Goal: Find specific page/section: Find specific page/section

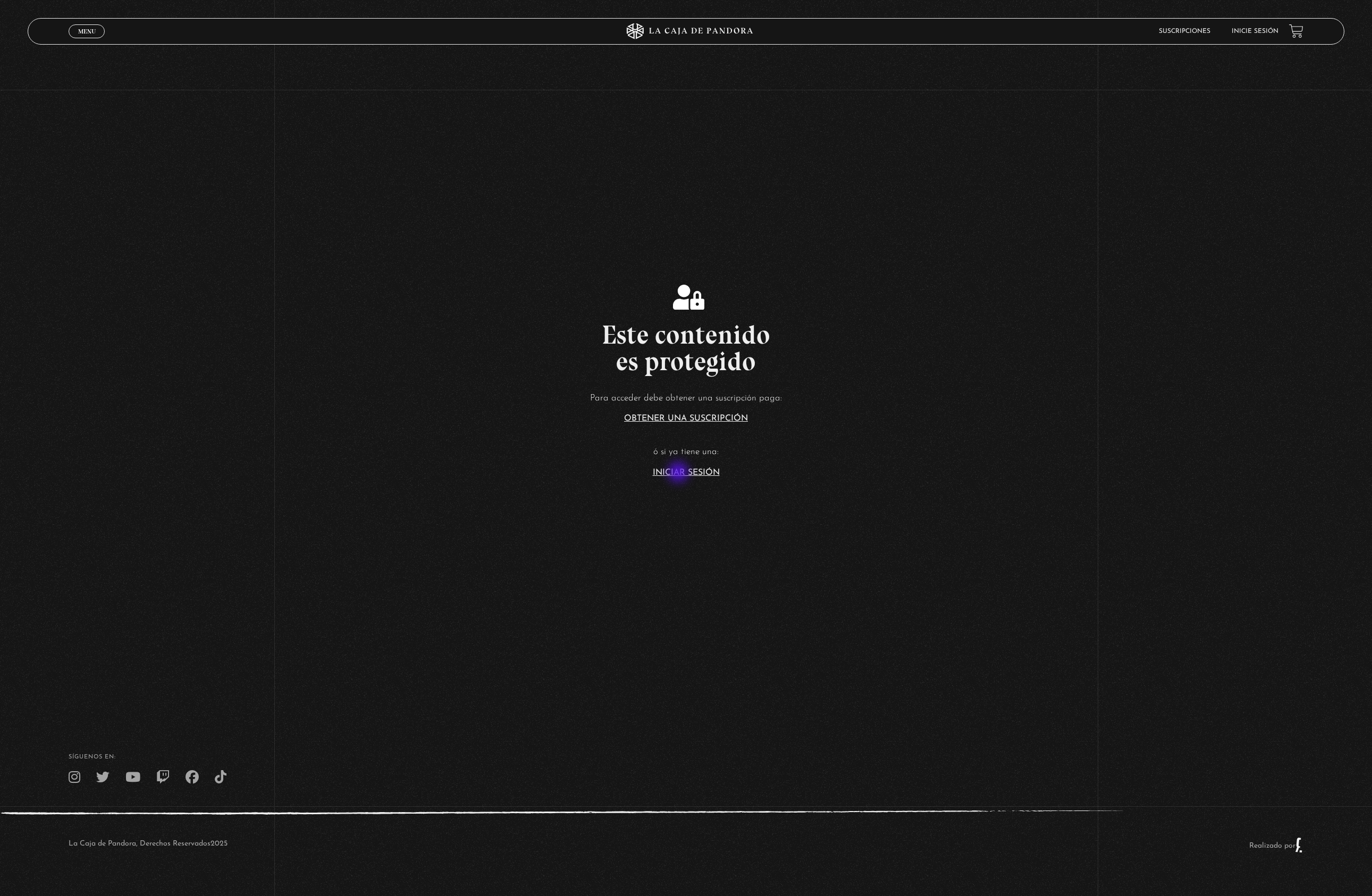
click at [680, 474] on link "Iniciar Sesión" at bounding box center [686, 473] width 67 height 8
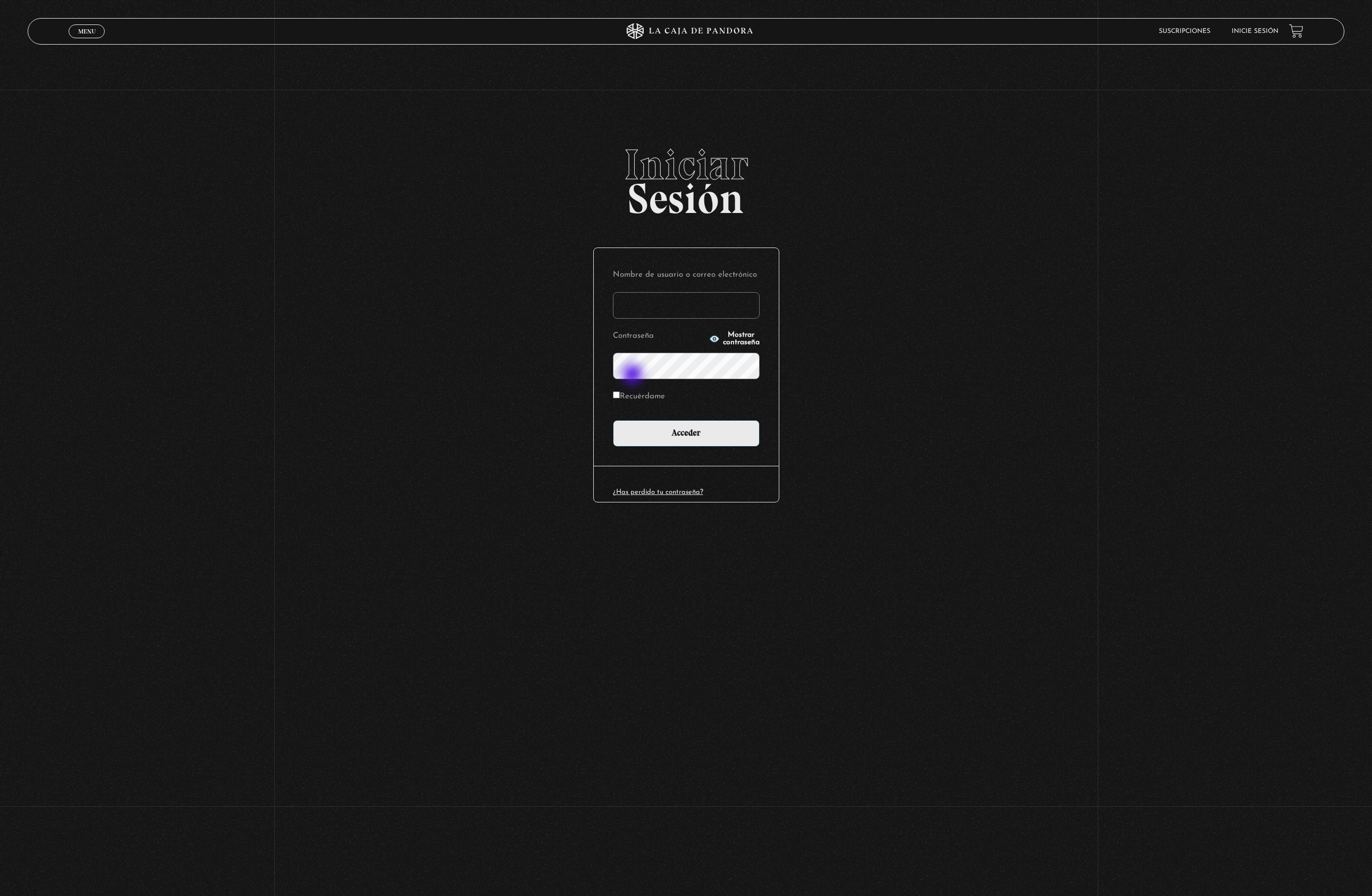
type input "cinthianetro@hotmail.com"
click at [685, 432] on input "Acceder" at bounding box center [686, 434] width 147 height 27
